Goal: Transaction & Acquisition: Obtain resource

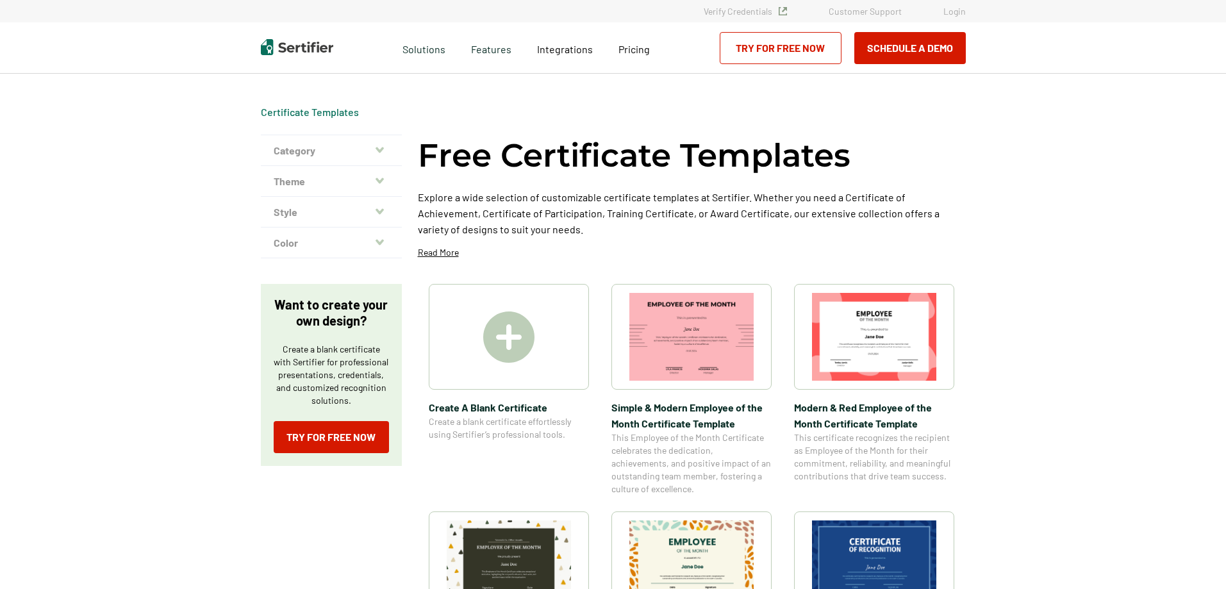
scroll to position [128, 0]
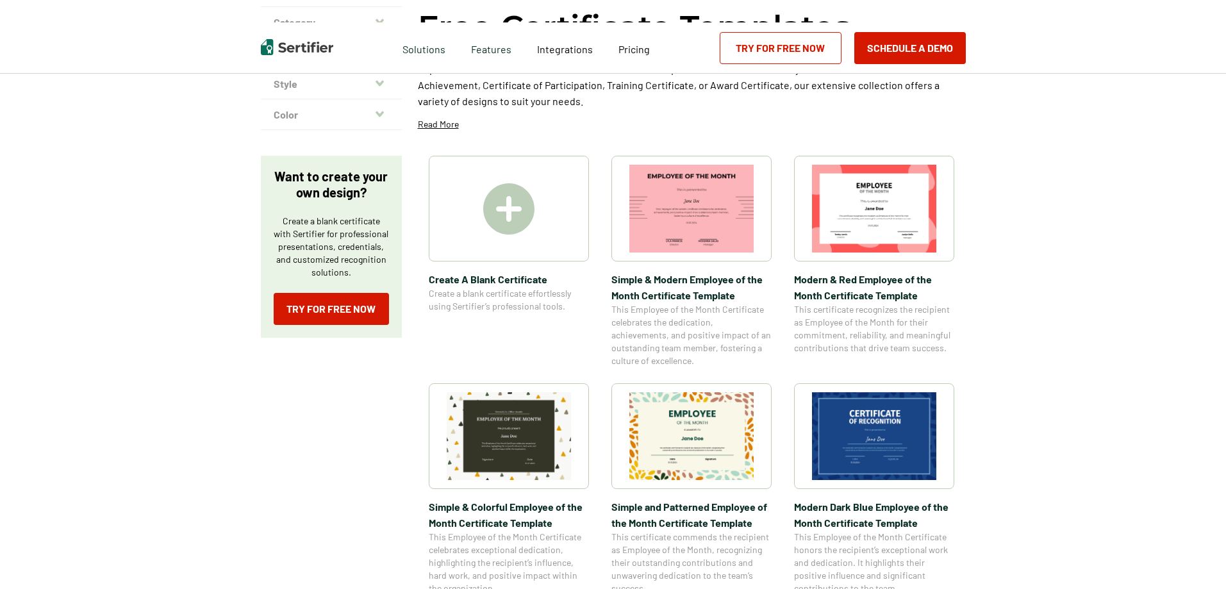
click at [896, 430] on img at bounding box center [874, 436] width 124 height 88
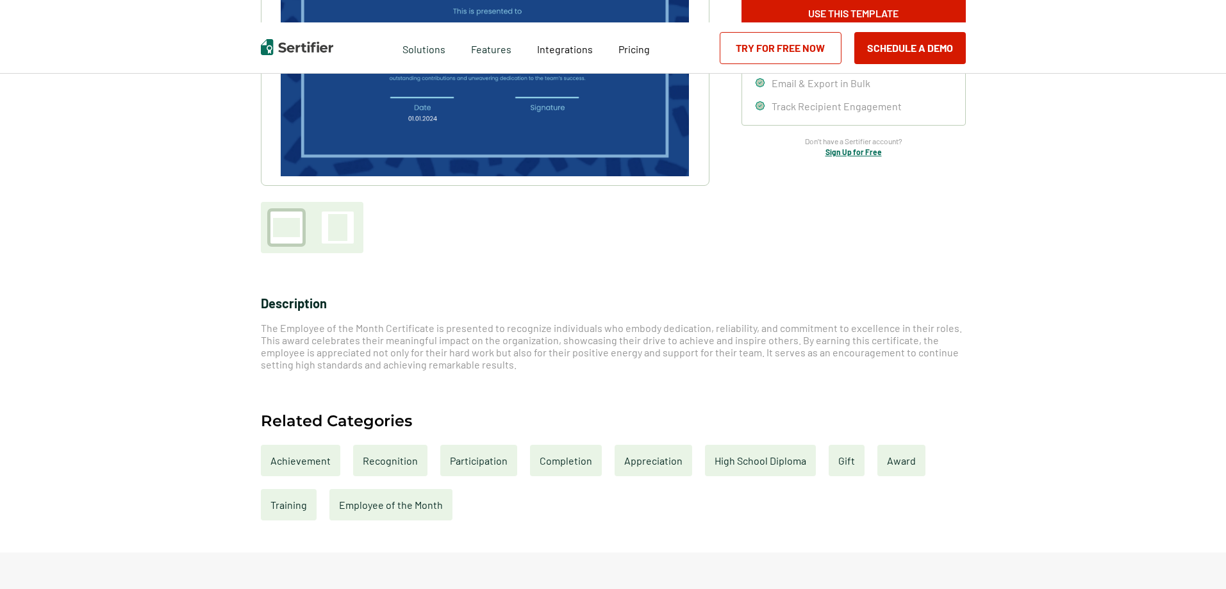
scroll to position [321, 0]
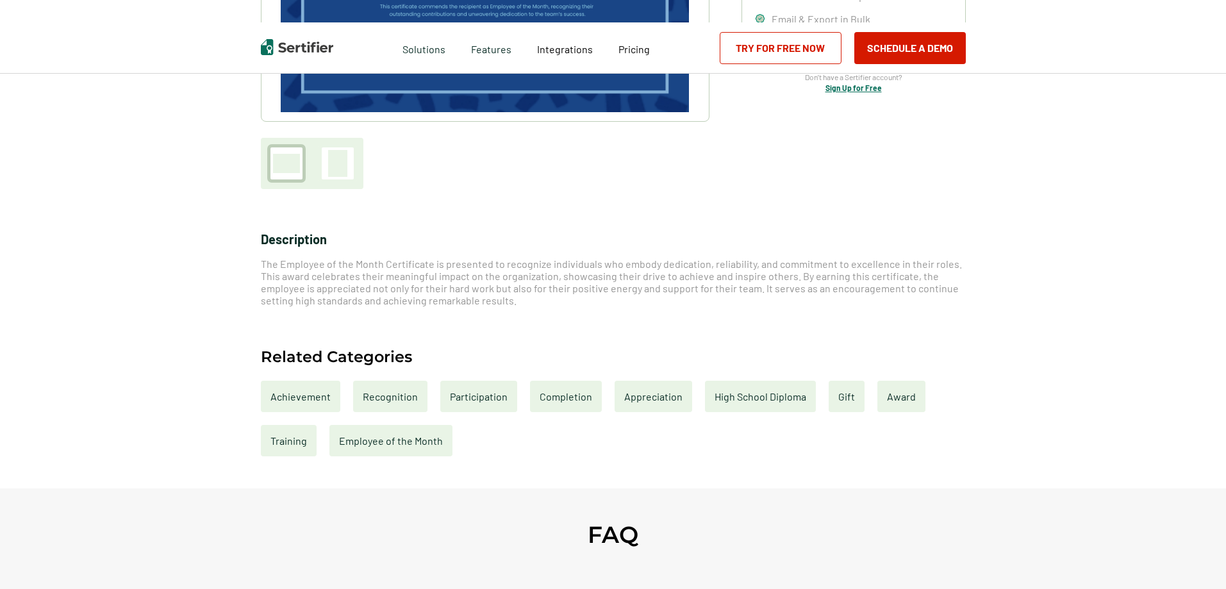
click at [905, 395] on div "Award" at bounding box center [902, 396] width 48 height 31
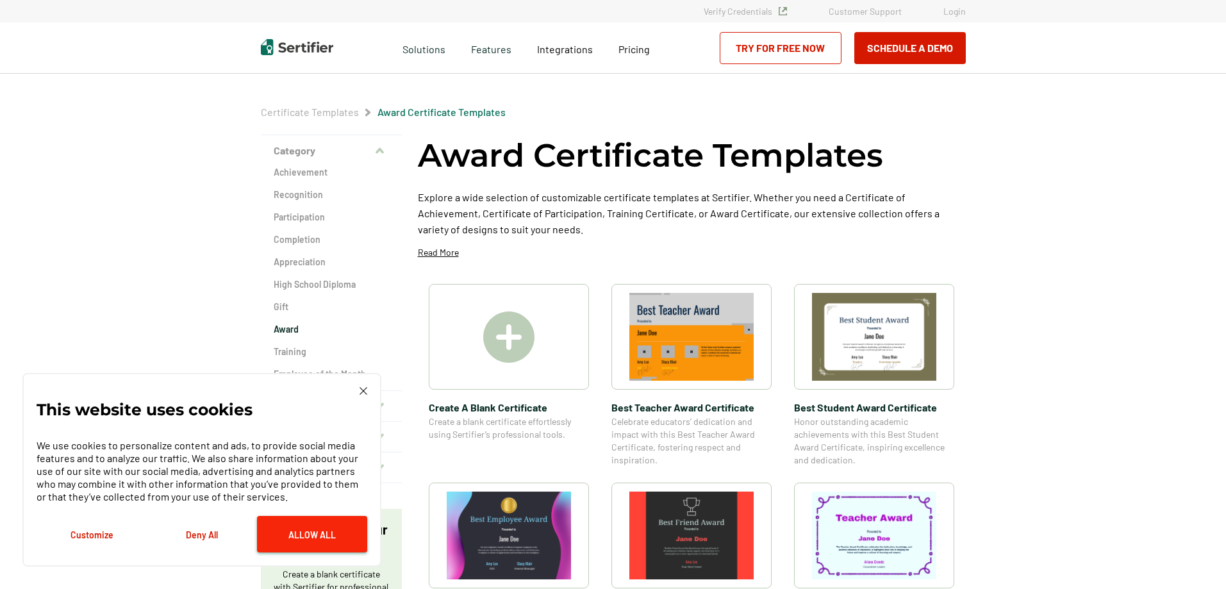
click at [299, 538] on button "Allow All" at bounding box center [312, 534] width 110 height 37
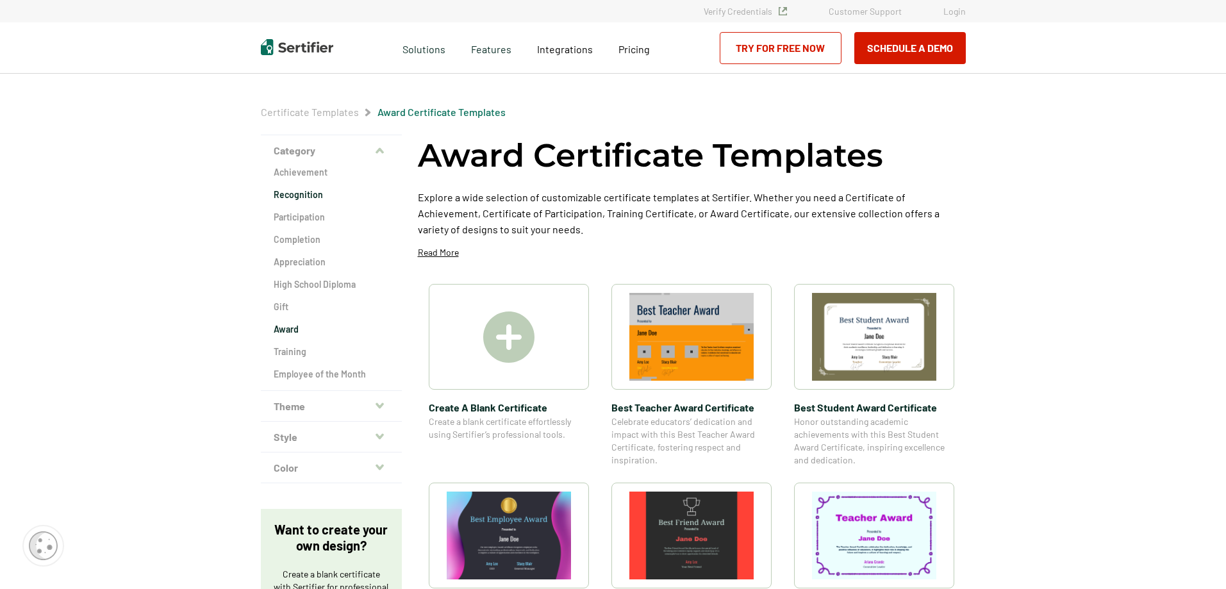
click at [298, 196] on h2 "Recognition" at bounding box center [331, 194] width 115 height 13
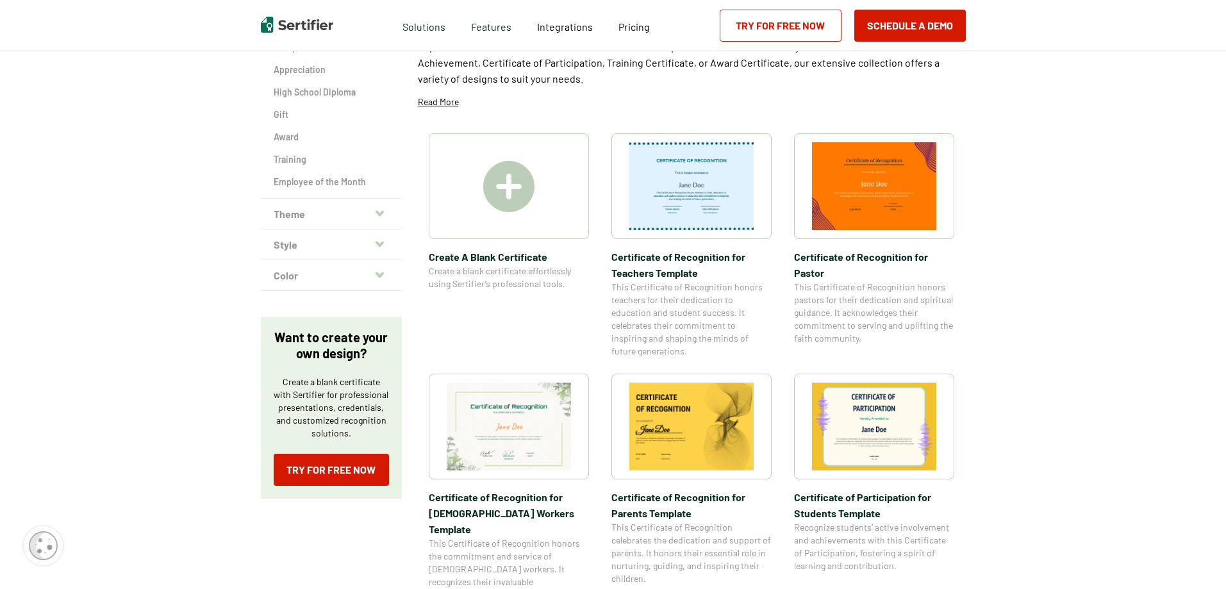
scroll to position [64, 0]
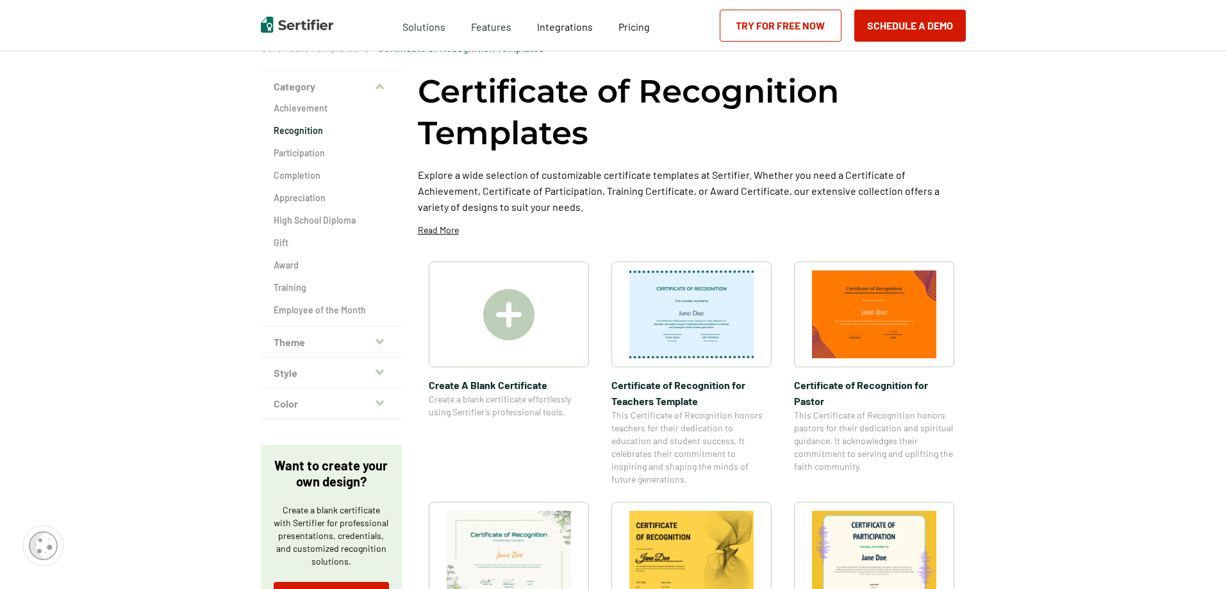
click at [821, 22] on link "Try for Free Now" at bounding box center [781, 26] width 122 height 32
